Goal: Task Accomplishment & Management: Complete application form

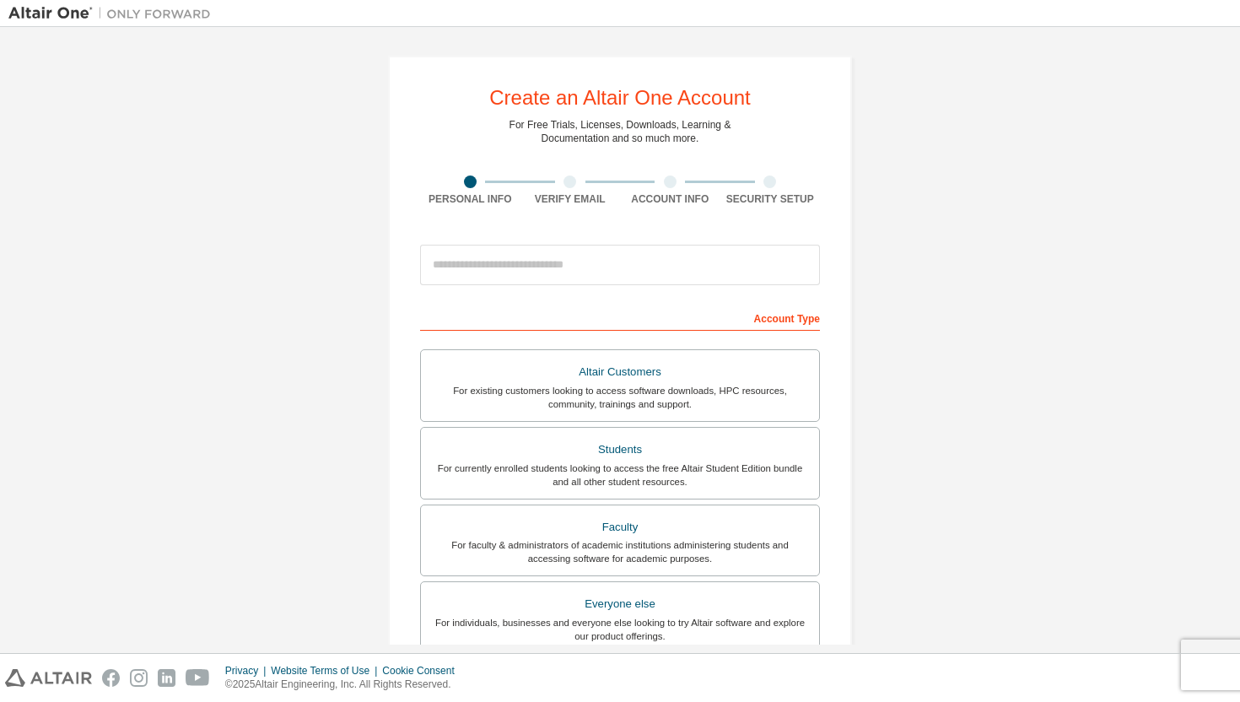
click at [1011, 330] on div "Create an Altair One Account For Free Trials, Licenses, Downloads, Learning & D…" at bounding box center [619, 481] width 1223 height 893
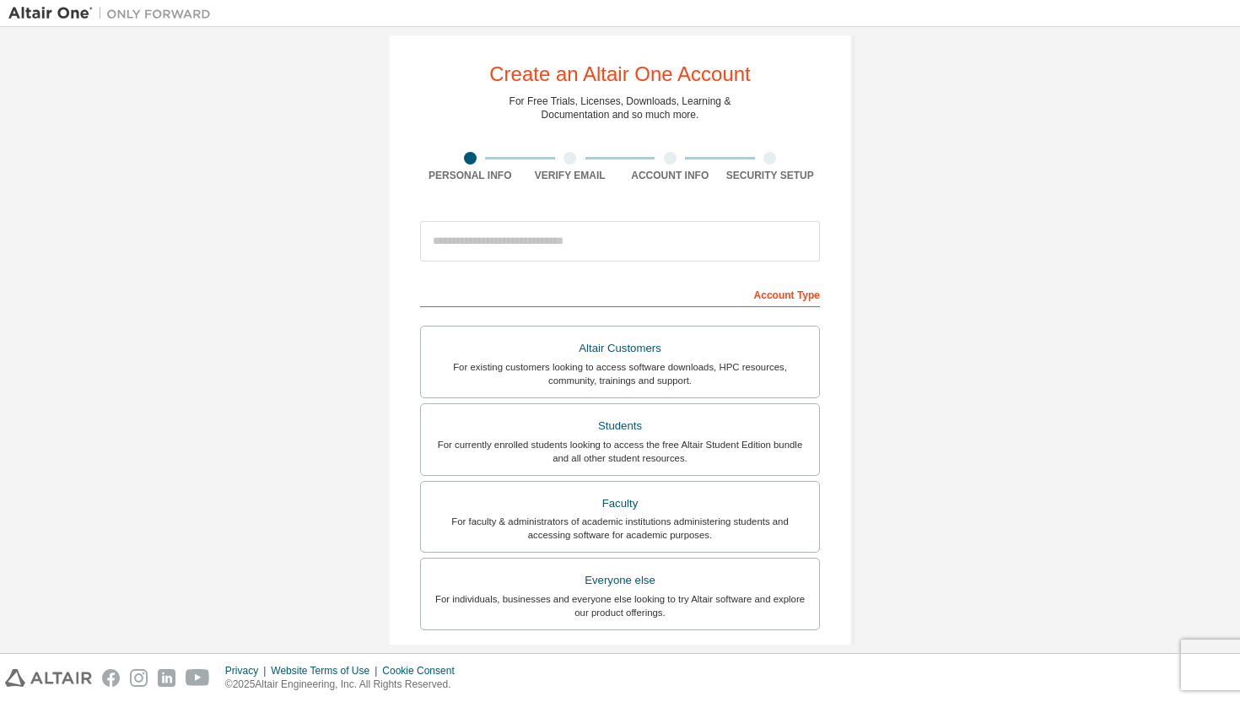
scroll to position [29, 0]
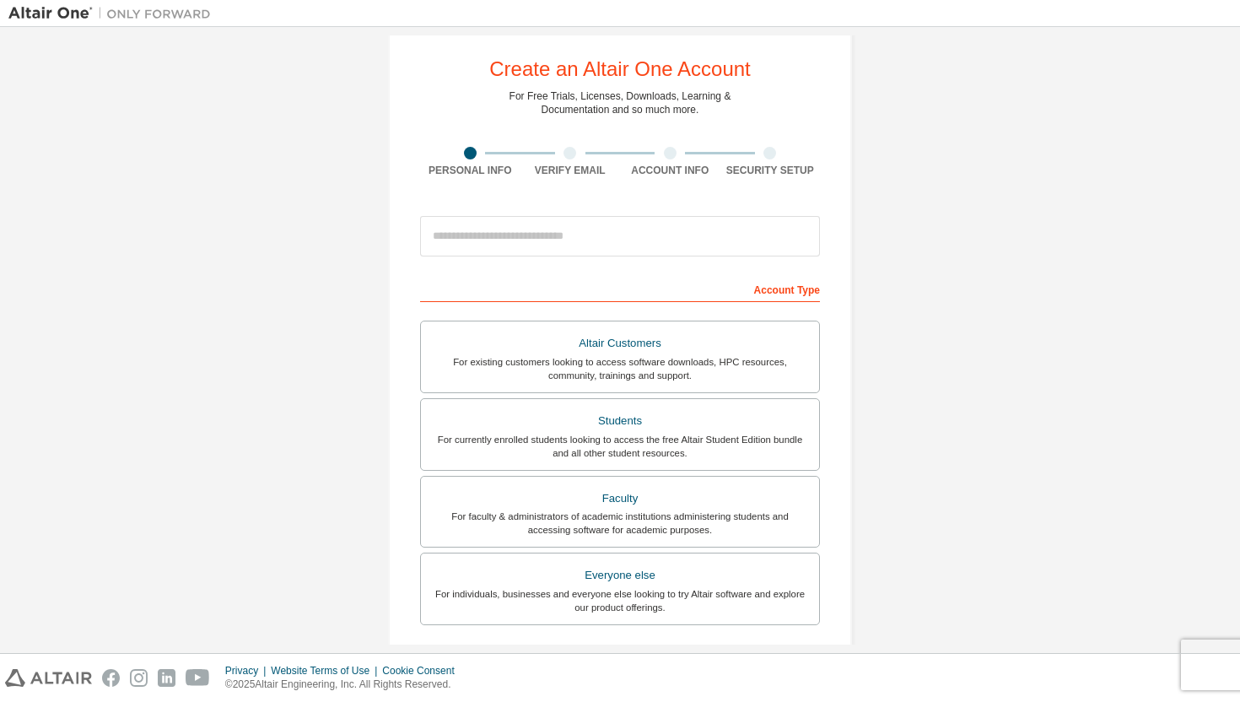
click at [1012, 137] on div "Create an Altair One Account For Free Trials, Licenses, Downloads, Learning & D…" at bounding box center [619, 453] width 1223 height 893
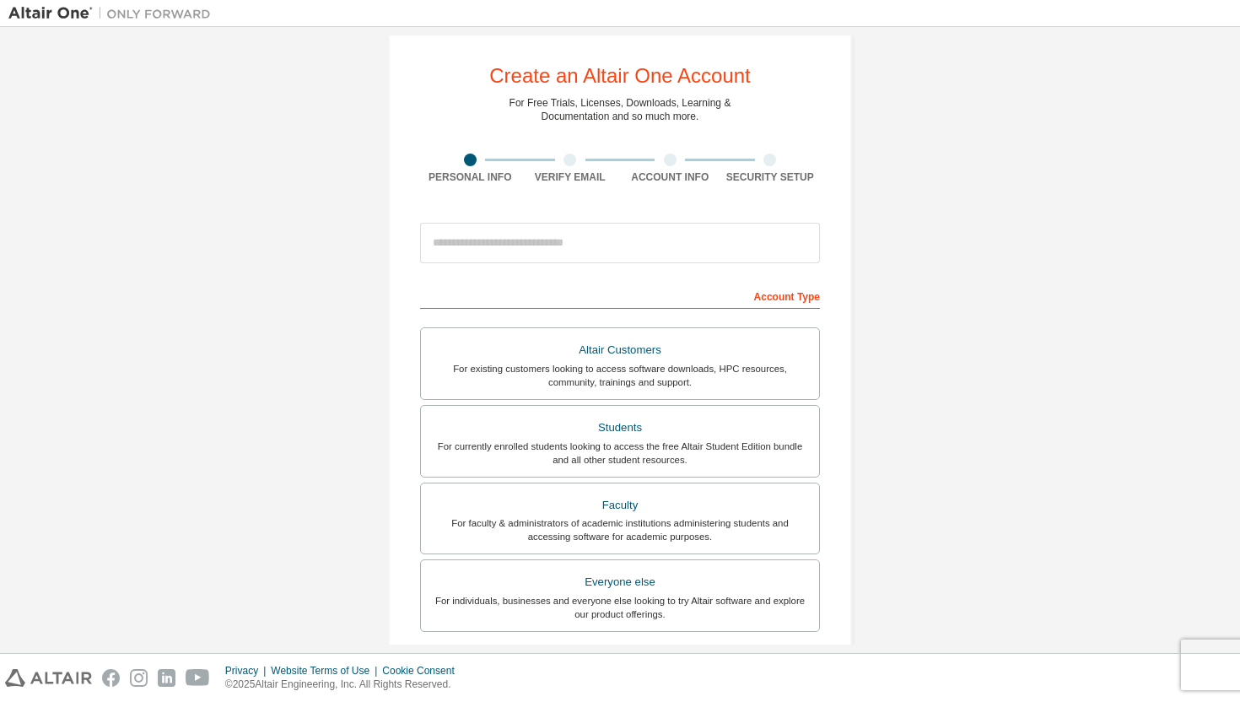
scroll to position [0, 0]
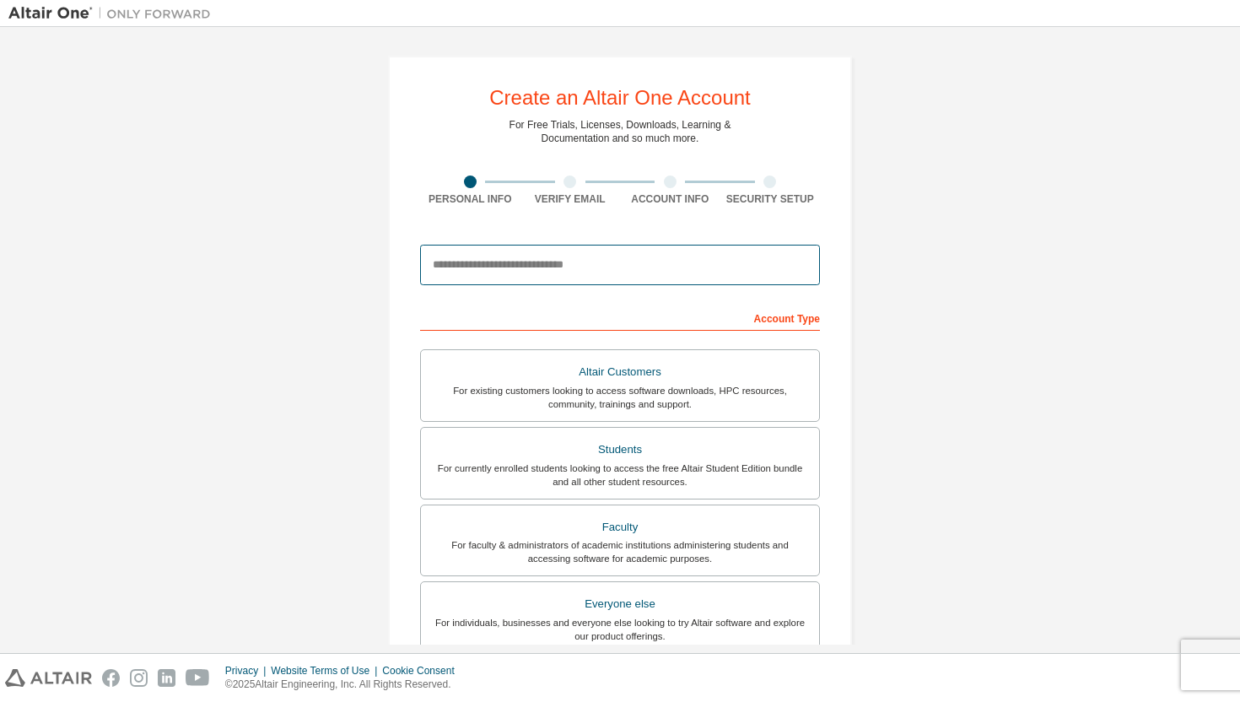
click at [590, 272] on input "email" at bounding box center [620, 265] width 400 height 40
click at [590, 273] on input "email" at bounding box center [620, 265] width 400 height 40
type input "**********"
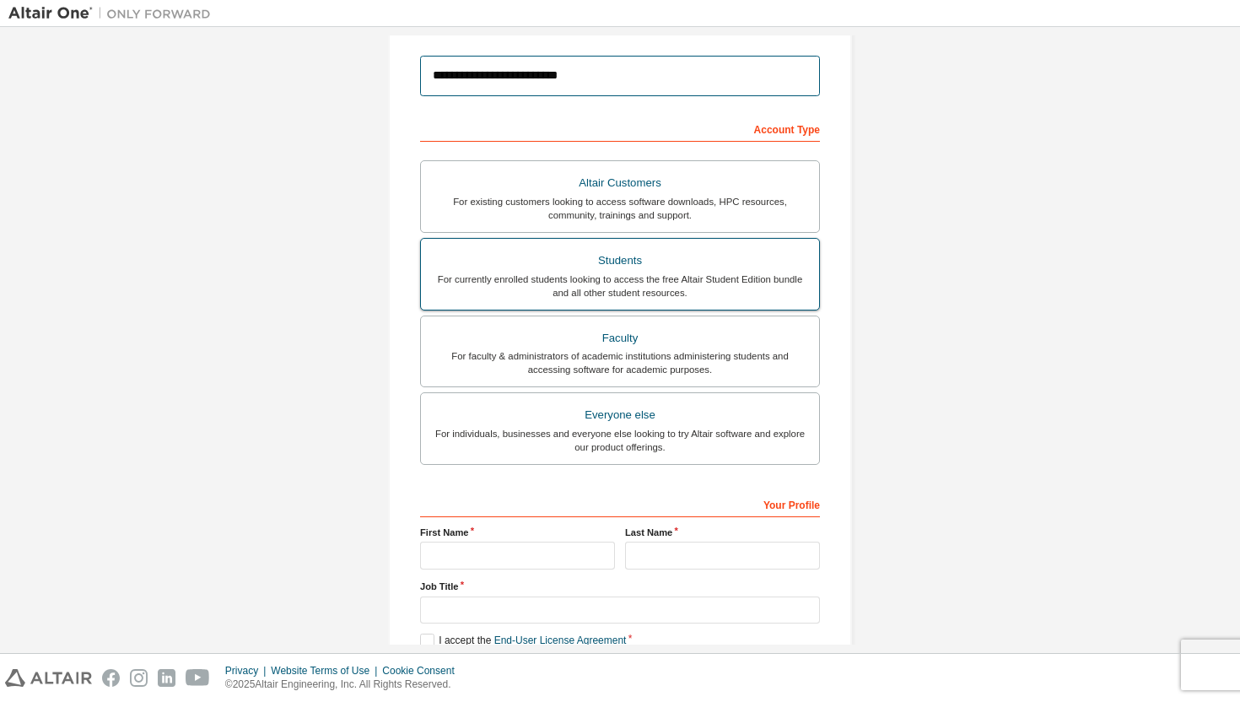
scroll to position [284, 0]
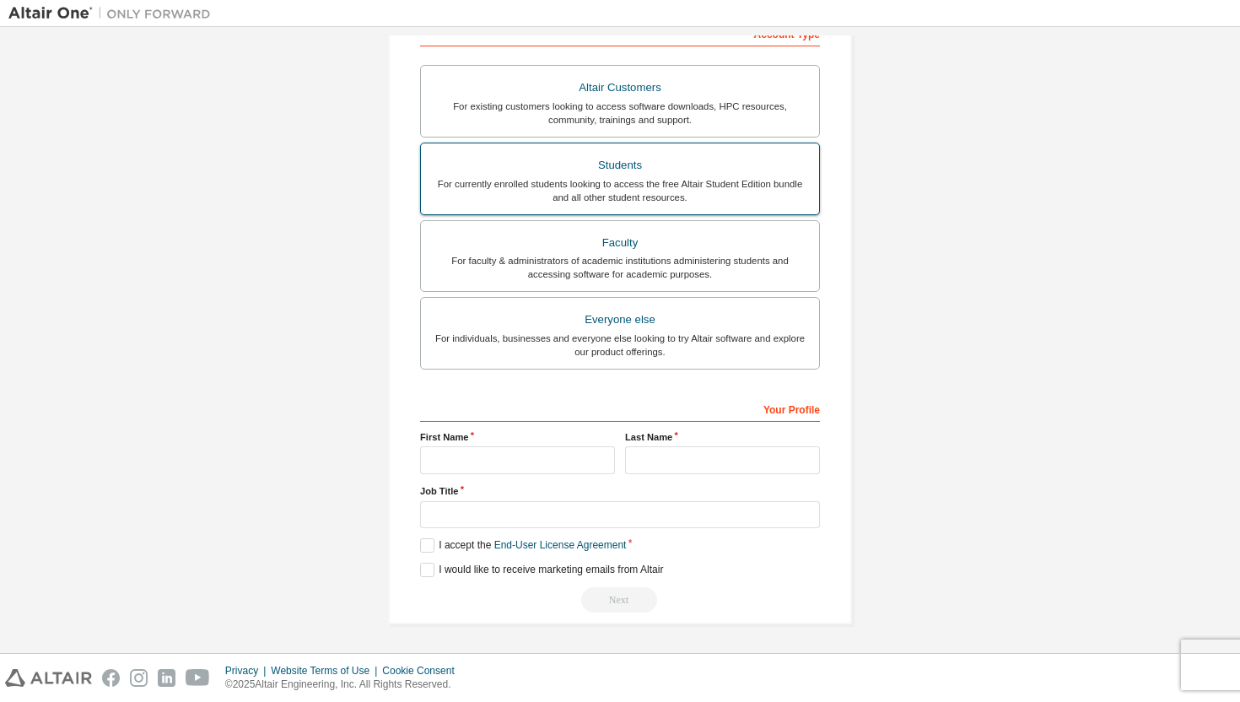
click at [719, 197] on div "For currently enrolled students looking to access the free Altair Student Editi…" at bounding box center [620, 190] width 378 height 27
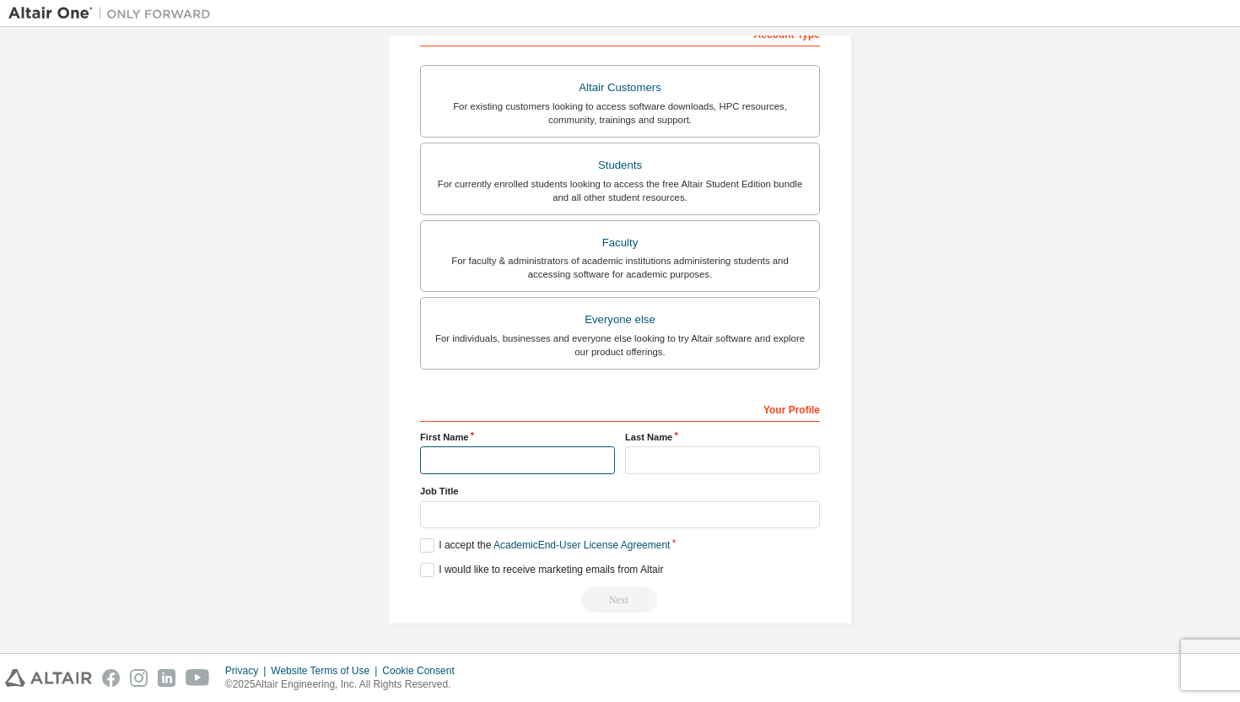
click at [509, 458] on input "text" at bounding box center [517, 460] width 195 height 28
type input "*"
click at [536, 466] on input "*" at bounding box center [517, 460] width 195 height 28
type input "*"
click at [668, 462] on input "text" at bounding box center [722, 460] width 195 height 28
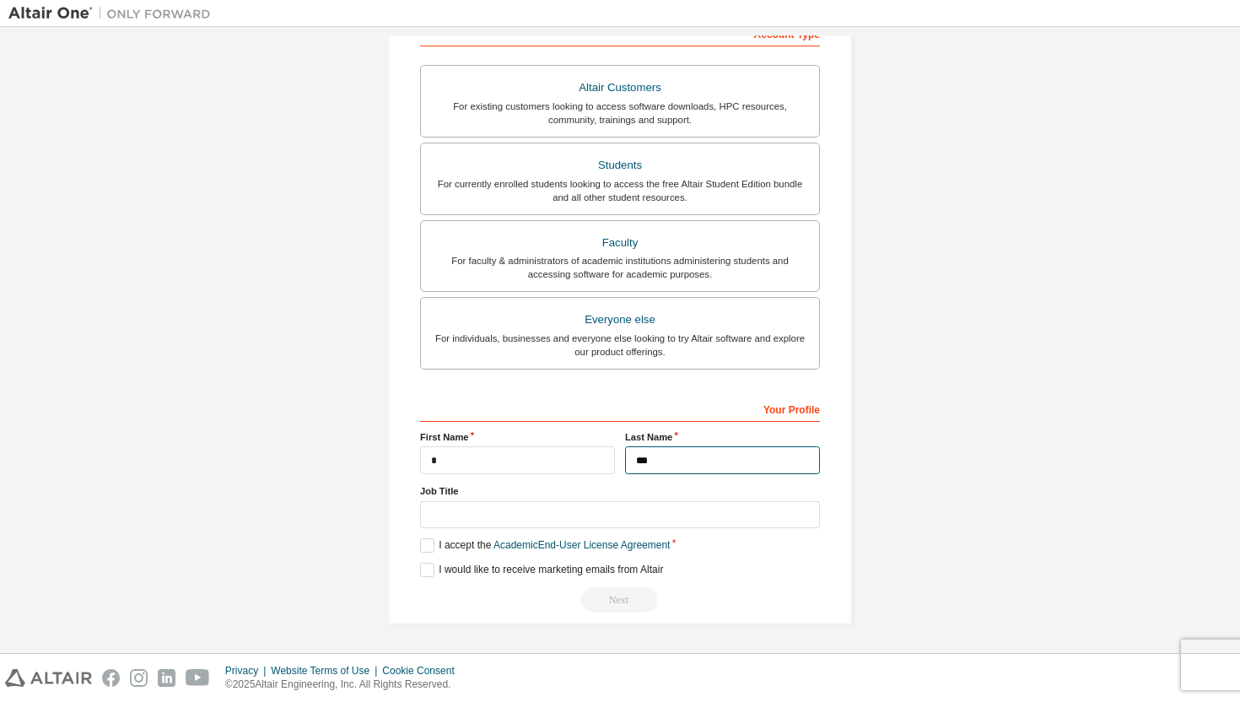
click at [644, 463] on input "***" at bounding box center [722, 460] width 195 height 28
type input "**"
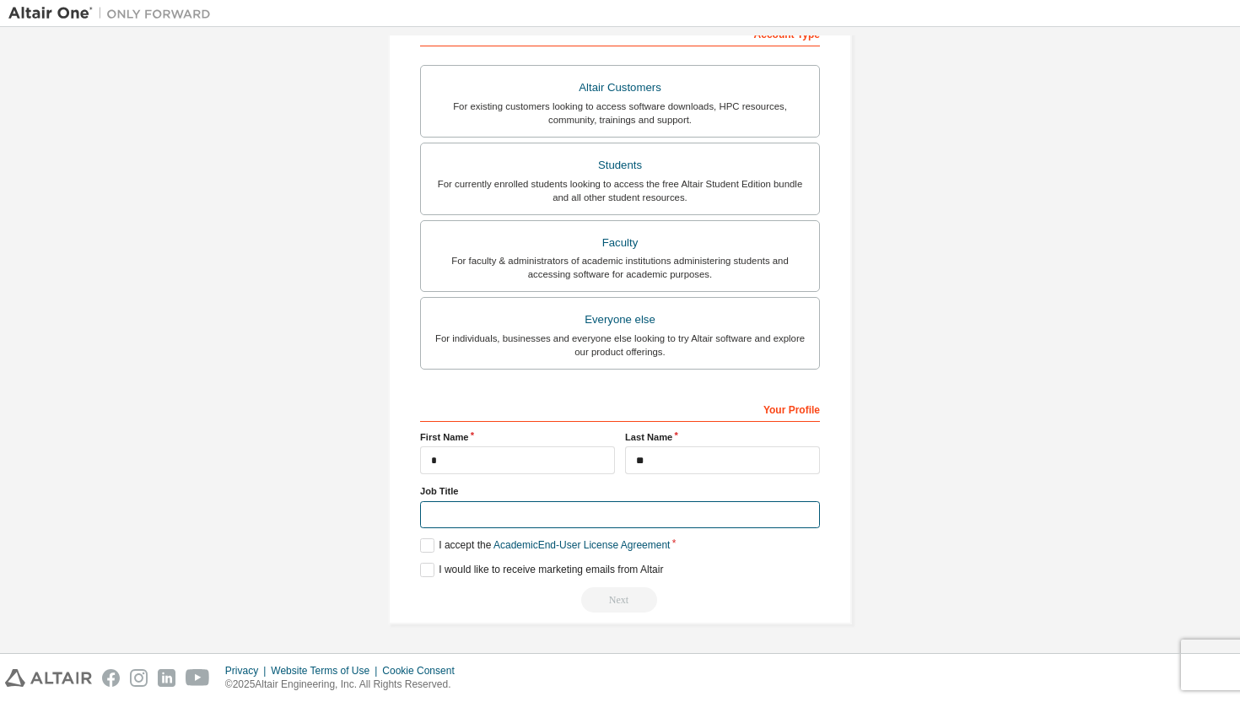
click at [500, 515] on input "text" at bounding box center [620, 515] width 400 height 28
click at [423, 571] on label "I would like to receive marketing emails from Altair" at bounding box center [541, 570] width 243 height 14
click at [423, 545] on label "I accept the Academic End-User License Agreement" at bounding box center [545, 545] width 250 height 14
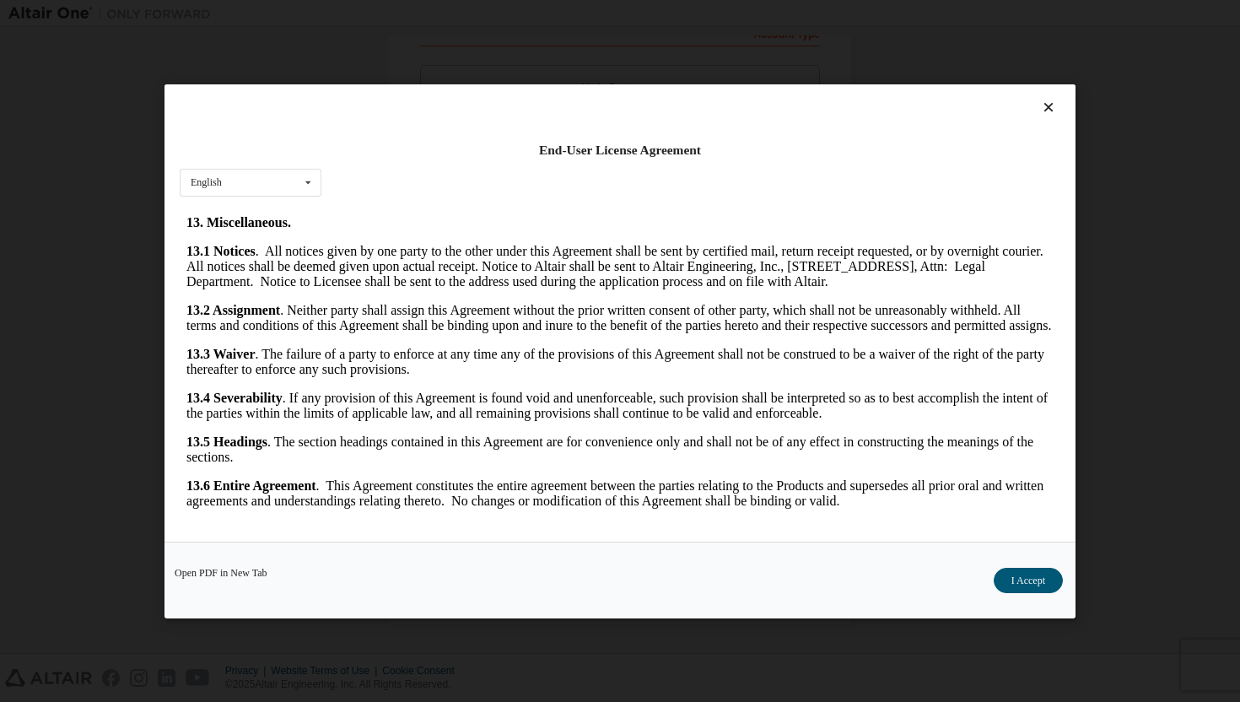
scroll to position [3614, 0]
click at [1053, 108] on icon at bounding box center [1049, 107] width 18 height 15
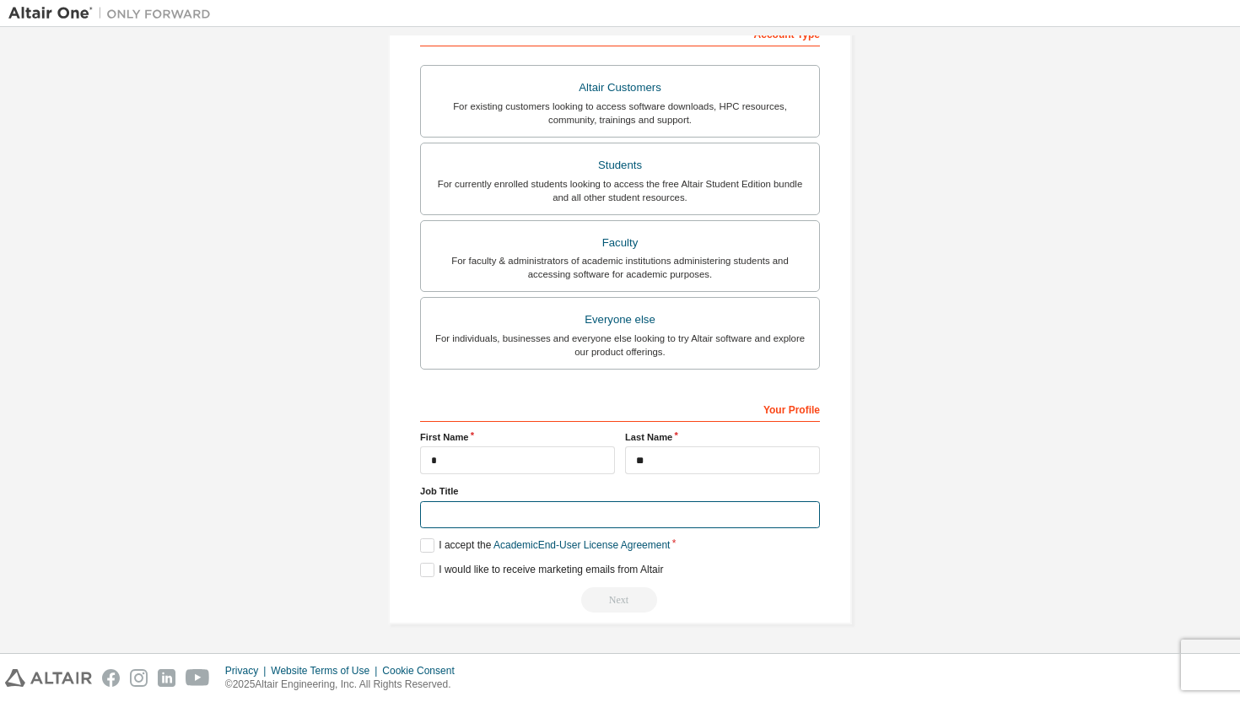
click at [520, 522] on input "text" at bounding box center [620, 515] width 400 height 28
click at [481, 519] on input "text" at bounding box center [620, 515] width 400 height 28
type input "*"
click at [573, 519] on input "*******" at bounding box center [620, 515] width 400 height 28
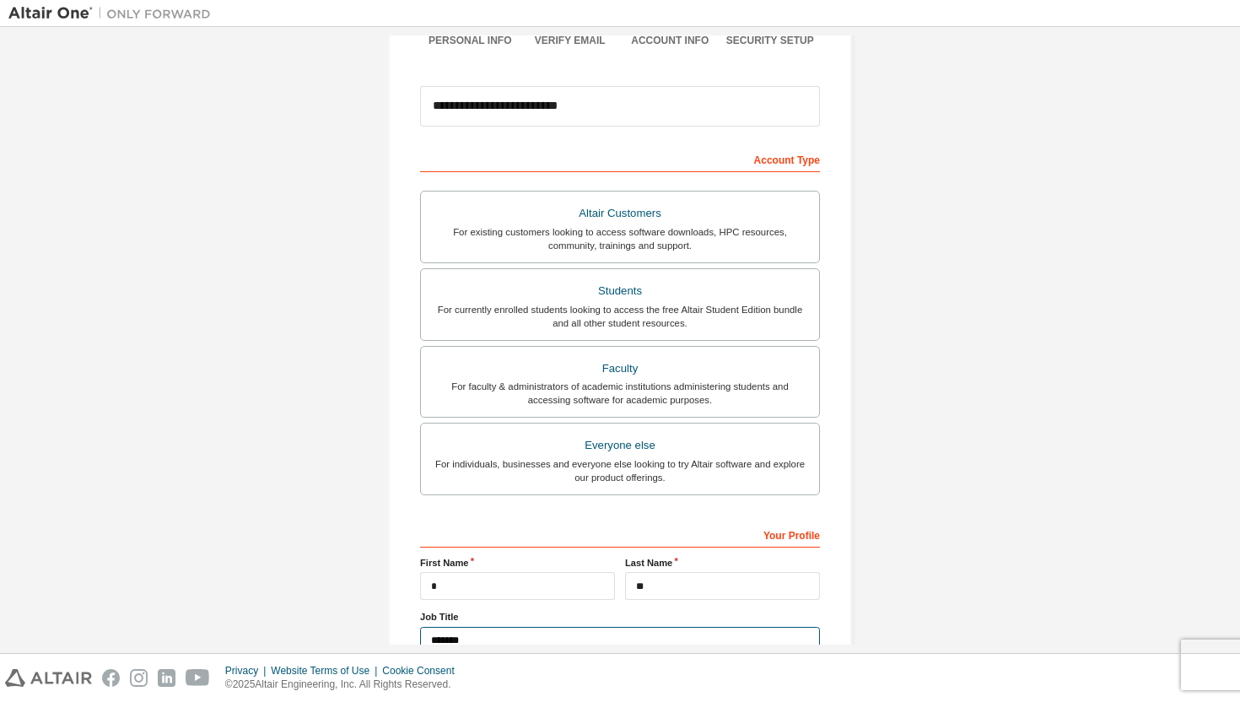
scroll to position [0, 0]
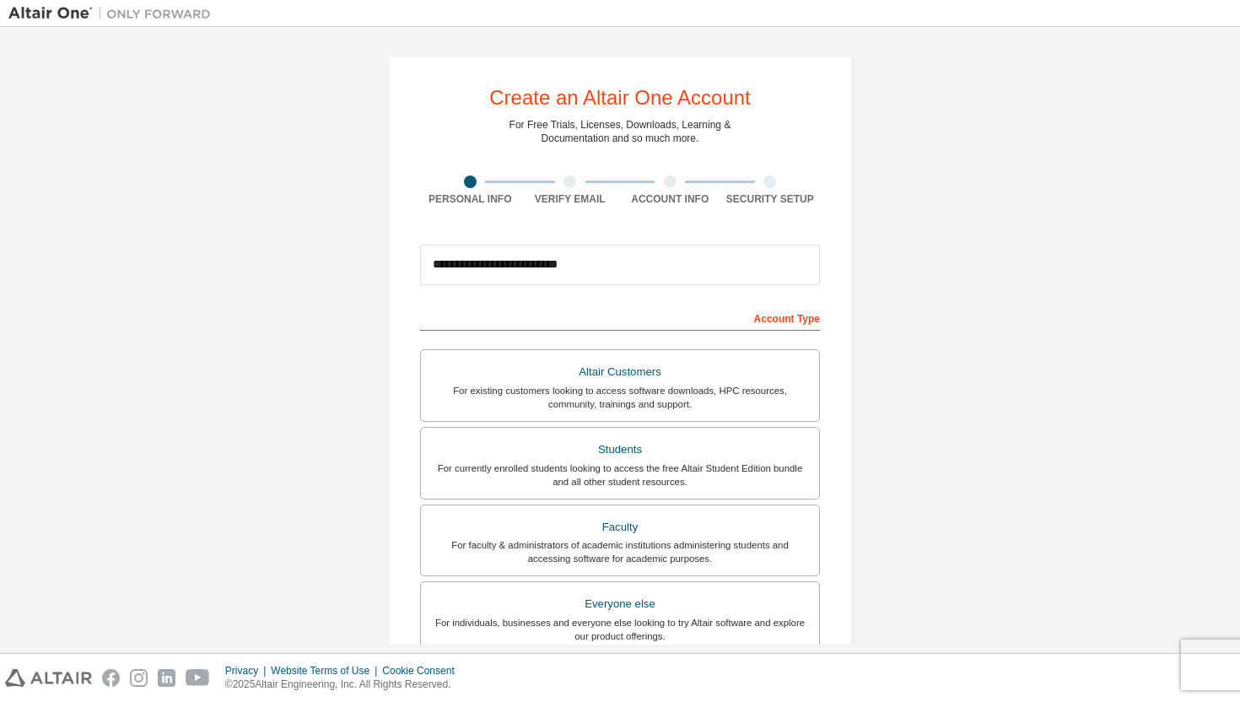
type input "*******"
click at [764, 321] on div "Account Type" at bounding box center [620, 317] width 400 height 27
click at [643, 472] on div "For currently enrolled students looking to access the free Altair Student Editi…" at bounding box center [620, 474] width 378 height 27
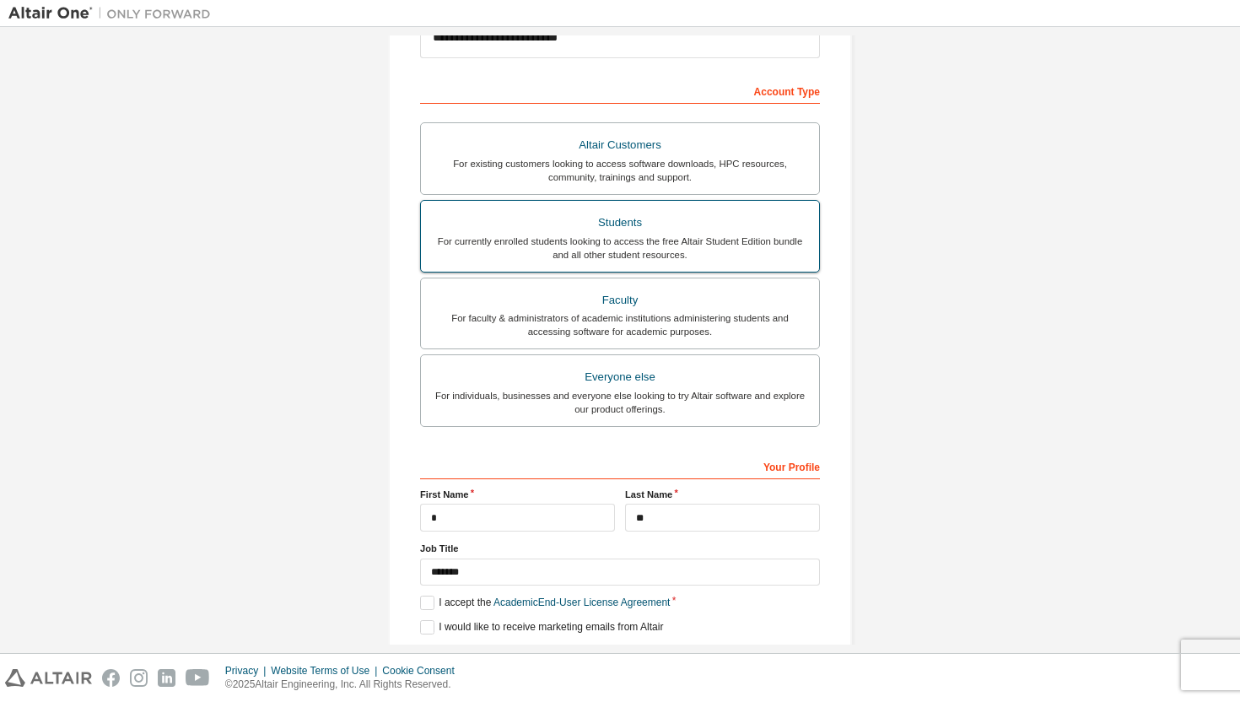
scroll to position [284, 0]
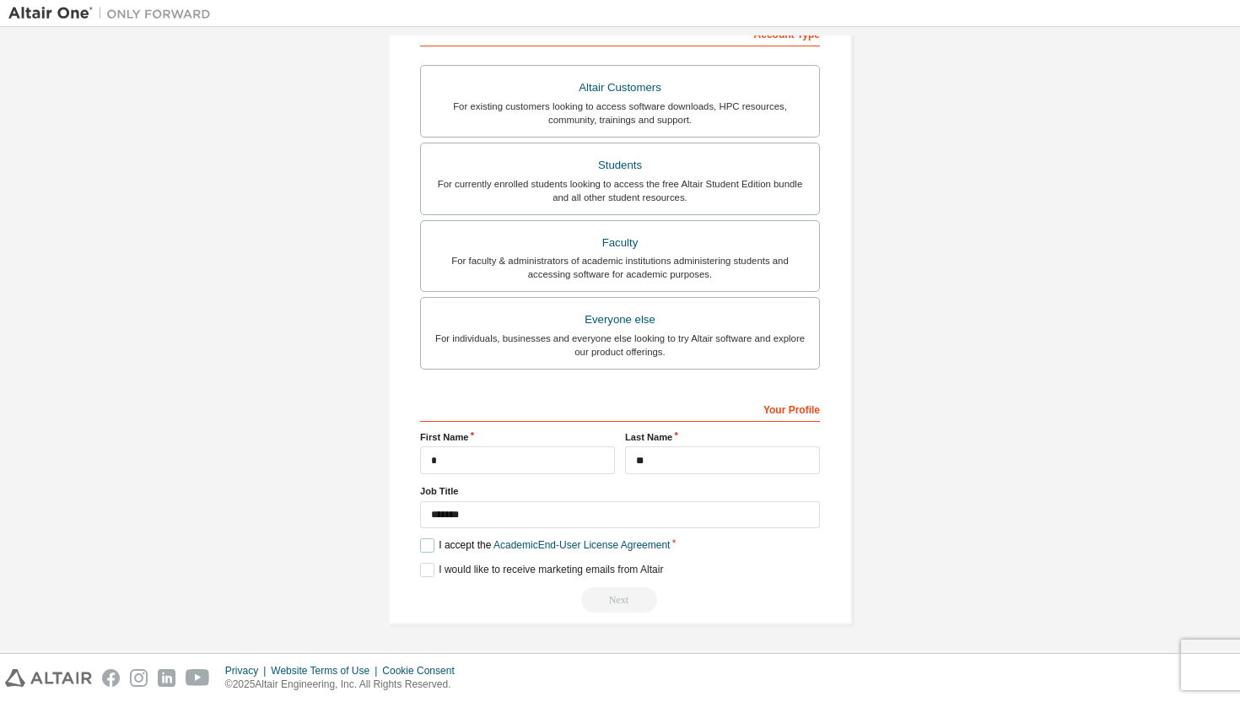
click at [425, 545] on label "I accept the Academic End-User License Agreement" at bounding box center [545, 545] width 250 height 14
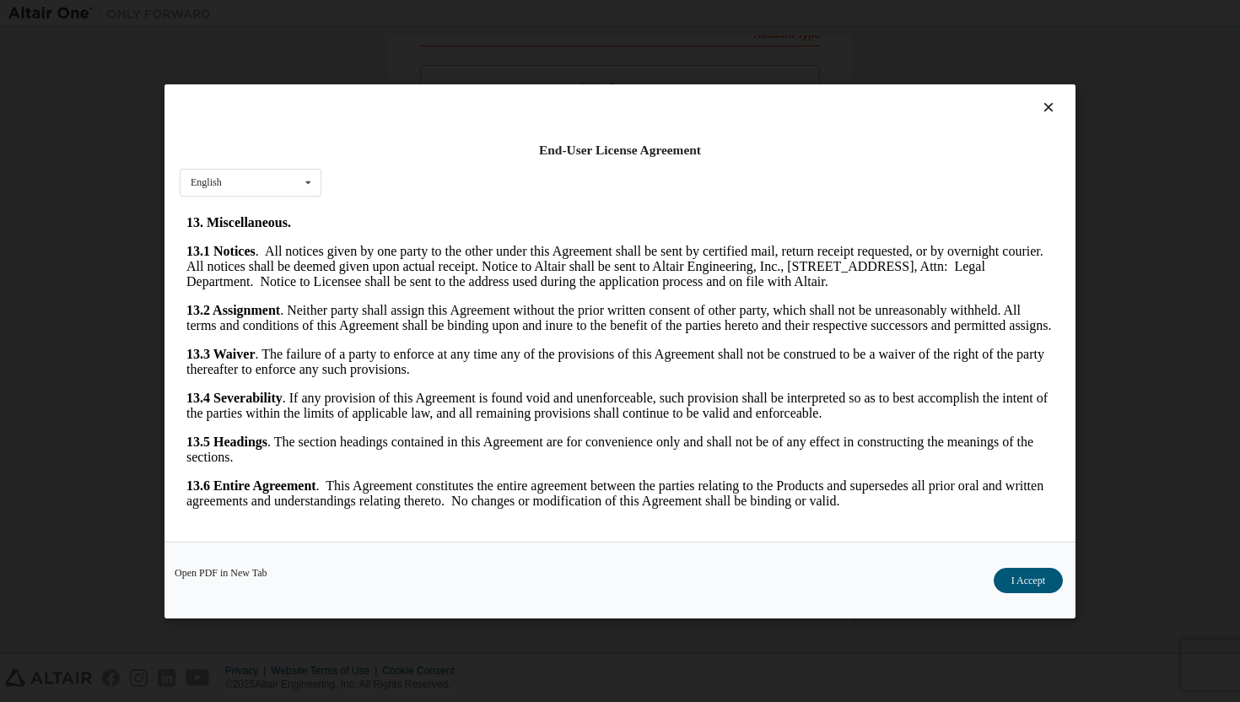
scroll to position [3614, 0]
click at [1041, 574] on button "I Accept" at bounding box center [1028, 579] width 69 height 25
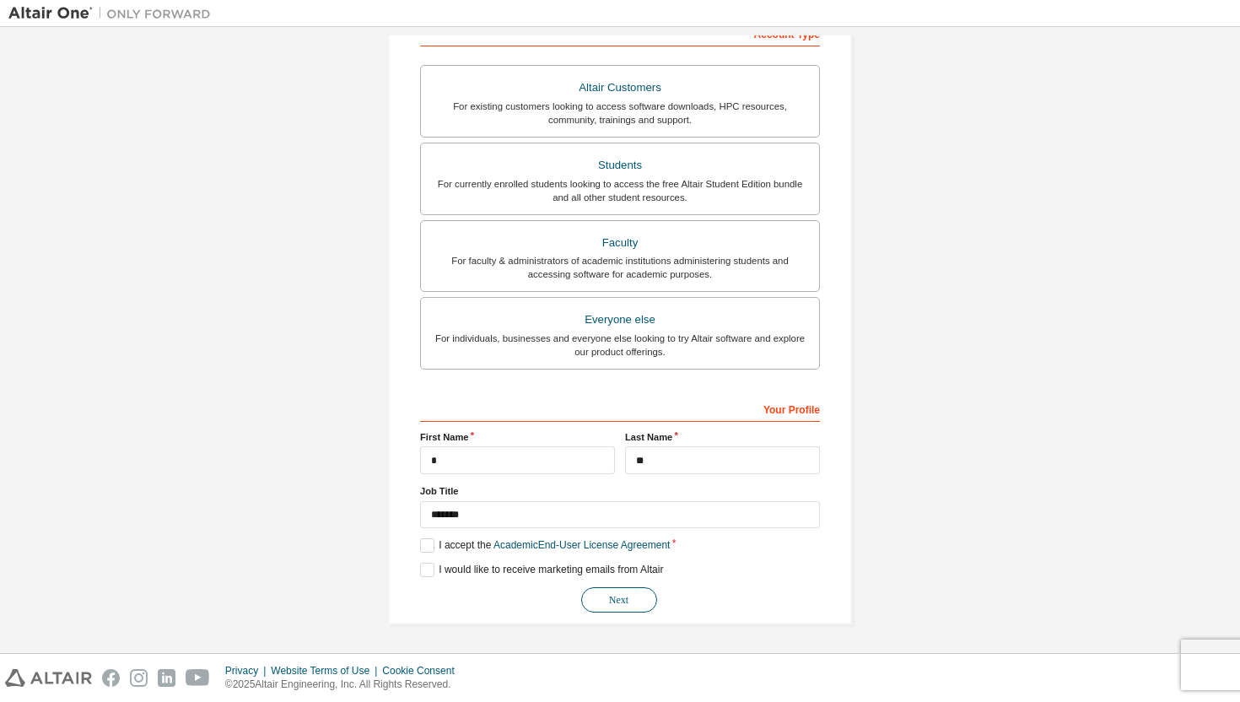
click at [617, 600] on button "Next" at bounding box center [619, 599] width 76 height 25
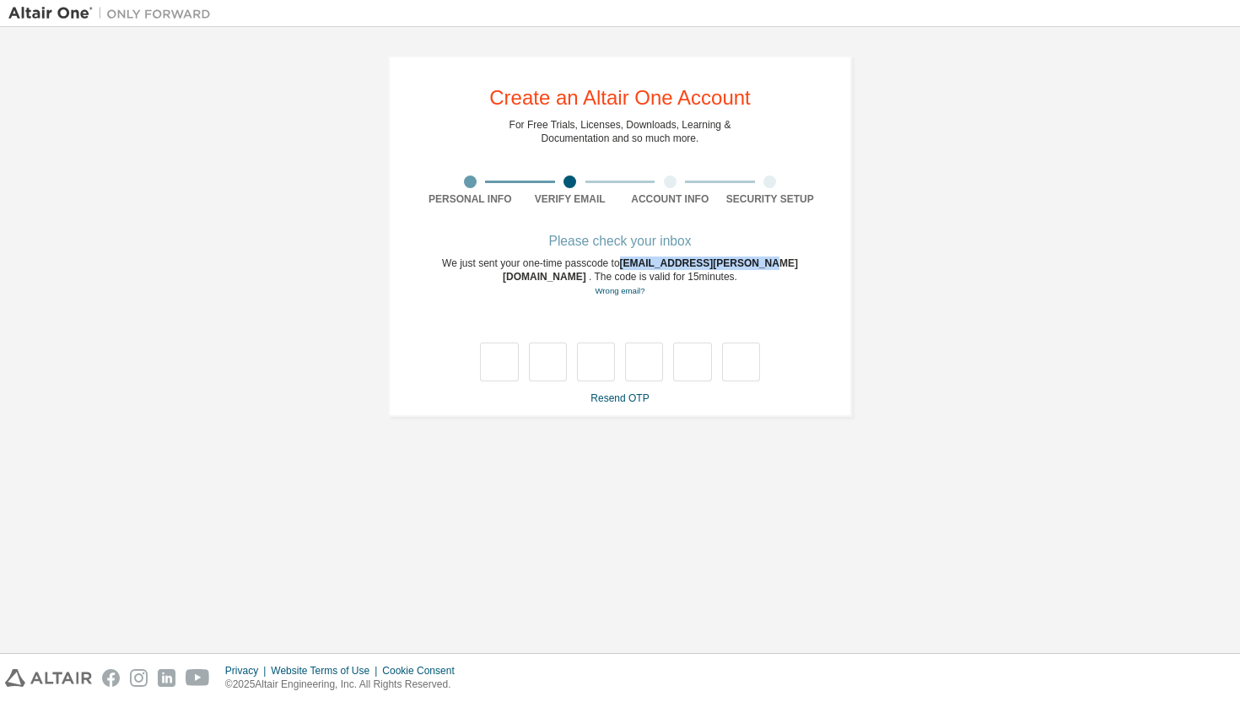
drag, startPoint x: 617, startPoint y: 267, endPoint x: 763, endPoint y: 264, distance: 145.9
click at [763, 264] on span "[EMAIL_ADDRESS][PERSON_NAME][DOMAIN_NAME]" at bounding box center [650, 269] width 295 height 25
copy span "[EMAIL_ADDRESS][PERSON_NAME][DOMAIN_NAME]"
click at [503, 361] on input "text" at bounding box center [499, 361] width 38 height 39
type input "*"
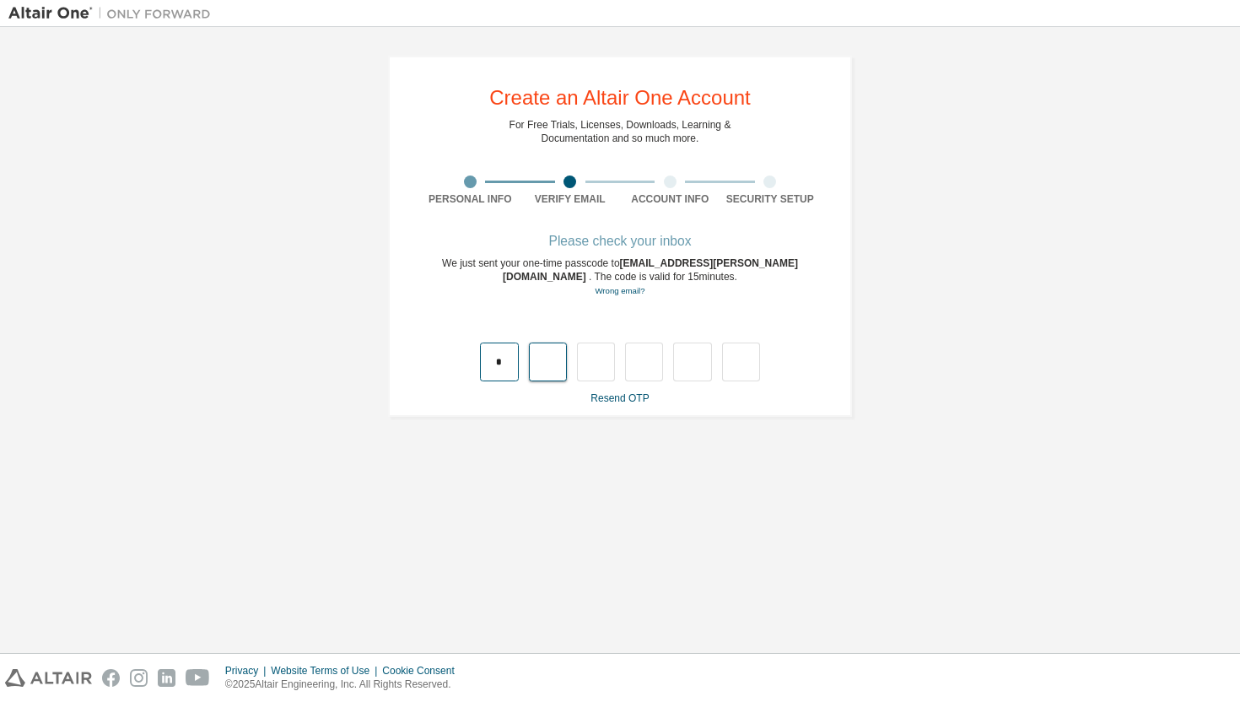
type input "*"
